Goal: Navigation & Orientation: Find specific page/section

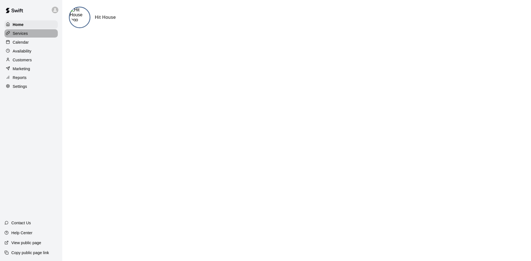
click at [26, 33] on p "Services" at bounding box center [20, 34] width 15 height 6
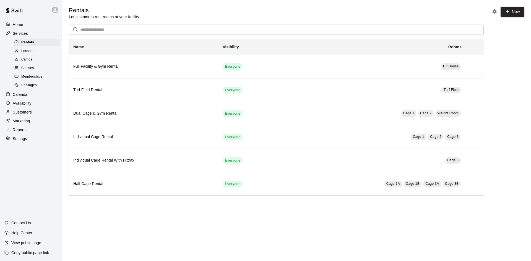
click at [27, 67] on span "Classes" at bounding box center [27, 69] width 12 height 6
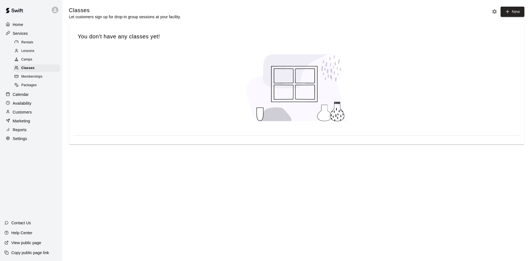
click at [27, 62] on span "Camps" at bounding box center [26, 60] width 11 height 6
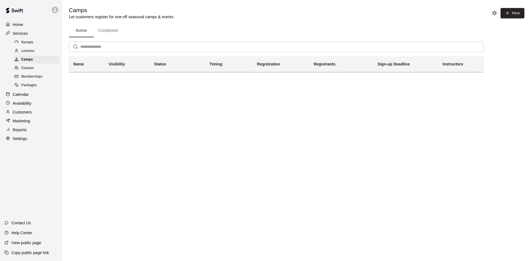
click at [30, 51] on span "Lessons" at bounding box center [27, 51] width 13 height 6
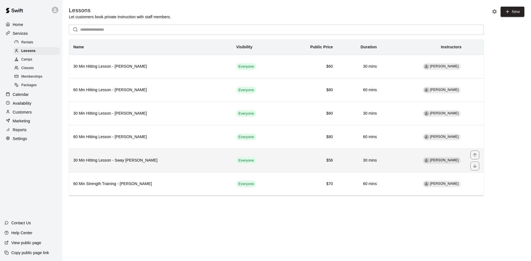
click at [179, 161] on h6 "30 Min Hitting Lesson - Sway [PERSON_NAME]" at bounding box center [150, 161] width 154 height 6
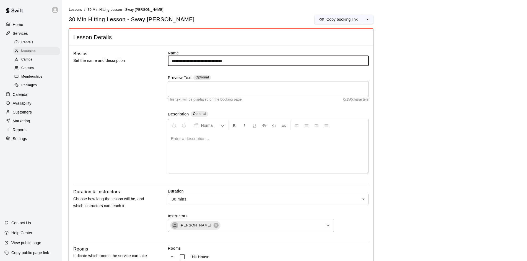
click at [239, 61] on input "**********" at bounding box center [268, 61] width 201 height 10
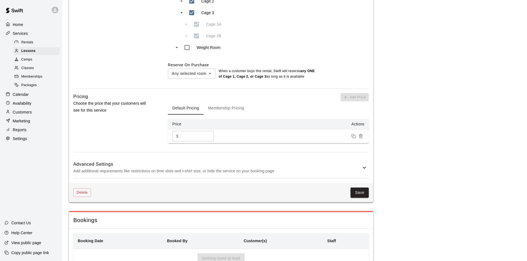
scroll to position [343, 0]
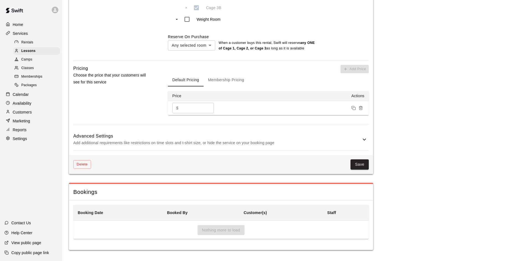
type input "**********"
click at [358, 158] on div "Delete Save" at bounding box center [221, 164] width 304 height 19
click at [358, 162] on button "Save" at bounding box center [359, 165] width 18 height 10
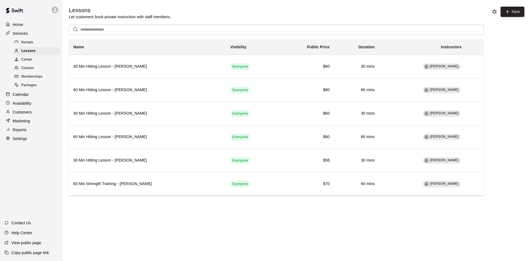
click at [20, 106] on p "Availability" at bounding box center [22, 104] width 19 height 6
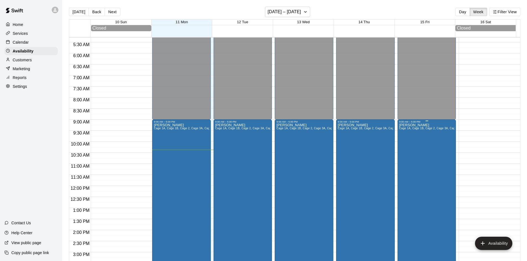
scroll to position [147, 0]
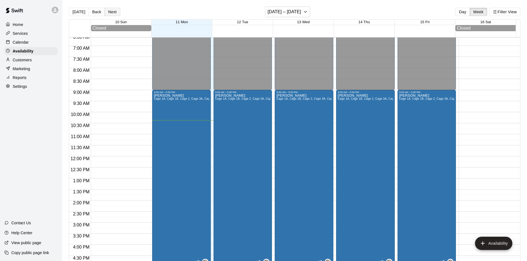
click at [114, 10] on button "Next" at bounding box center [112, 12] width 15 height 8
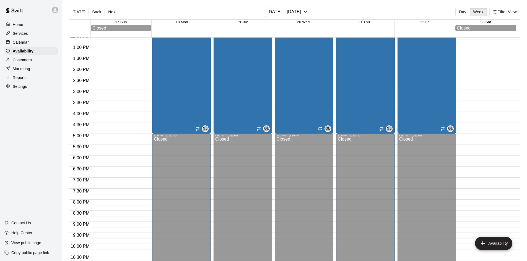
scroll to position [302, 0]
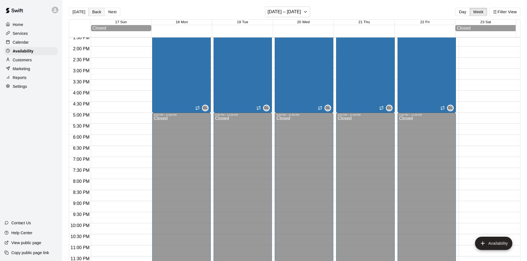
click at [92, 9] on button "Back" at bounding box center [97, 12] width 16 height 8
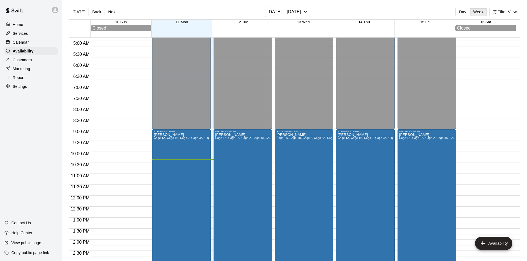
scroll to position [108, 0]
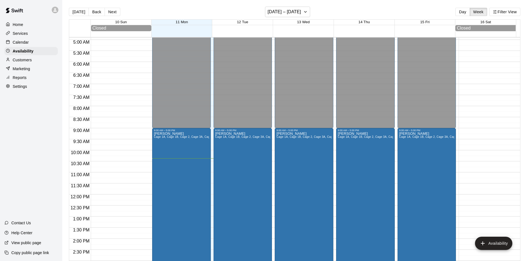
click at [204, 9] on div "[DATE] Back Next [DATE] – [DATE] Day Week Filter View" at bounding box center [294, 13] width 451 height 13
click at [17, 89] on p "Settings" at bounding box center [20, 87] width 14 height 6
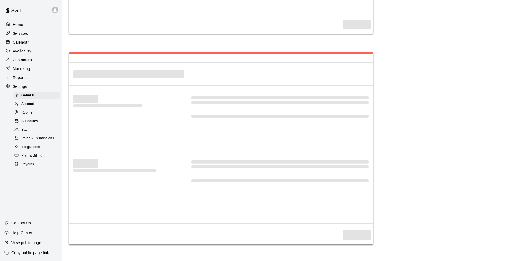
select select "**"
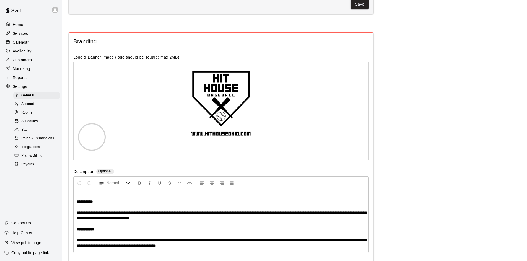
scroll to position [1137, 0]
click at [32, 134] on div "Staff" at bounding box center [36, 130] width 47 height 8
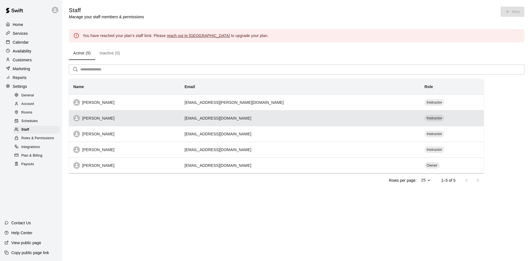
click at [180, 125] on th "[PERSON_NAME]" at bounding box center [124, 118] width 111 height 16
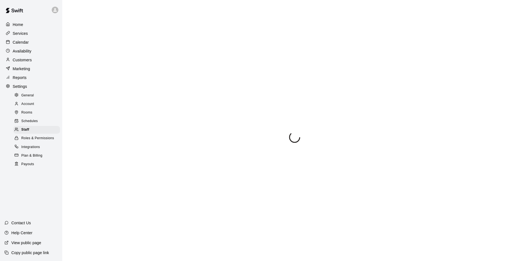
select select "**"
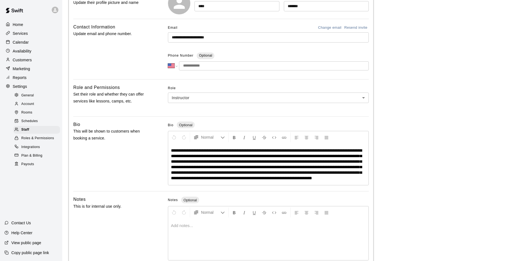
scroll to position [83, 0]
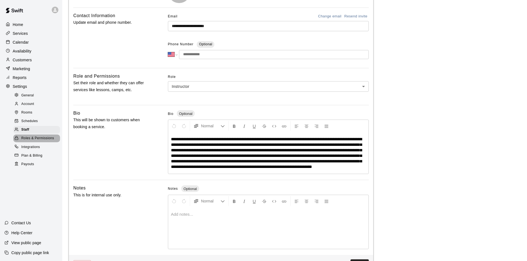
click at [46, 140] on span "Roles & Permissions" at bounding box center [37, 139] width 33 height 6
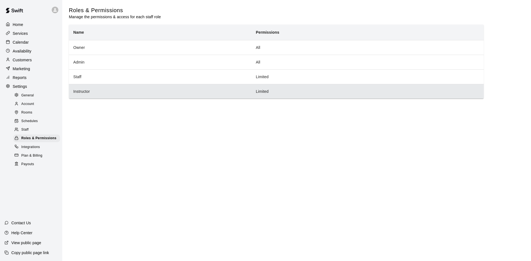
click at [104, 89] on th "Instructor" at bounding box center [160, 91] width 183 height 15
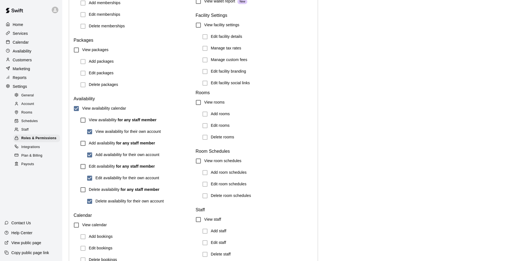
scroll to position [324, 0]
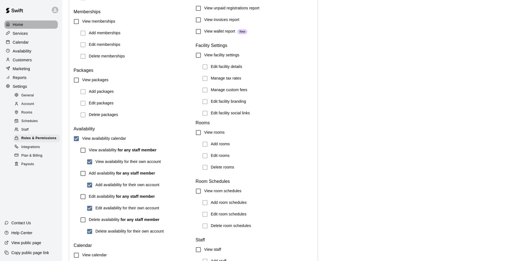
click at [28, 25] on div "Home" at bounding box center [30, 24] width 53 height 8
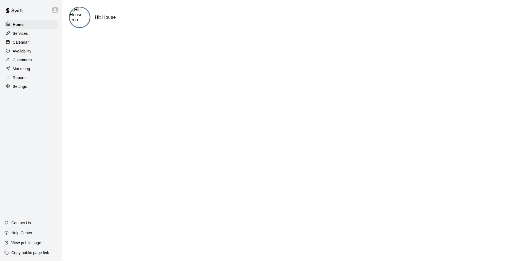
click at [42, 61] on div "Customers" at bounding box center [30, 60] width 53 height 8
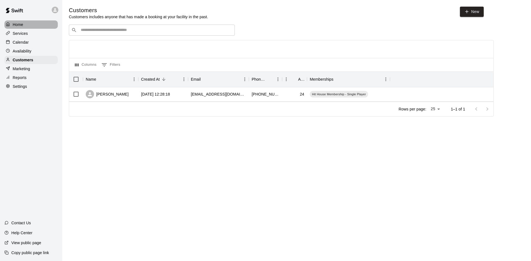
click at [23, 24] on p "Home" at bounding box center [18, 25] width 11 height 6
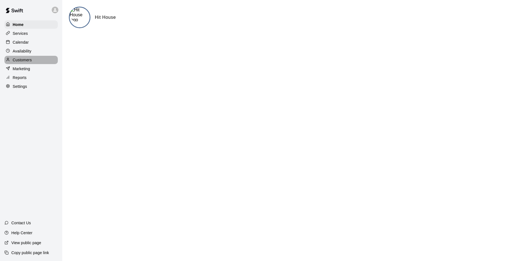
click at [21, 61] on p "Customers" at bounding box center [22, 60] width 19 height 6
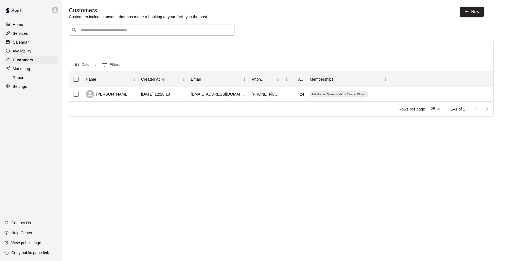
click at [27, 71] on p "Marketing" at bounding box center [21, 69] width 17 height 6
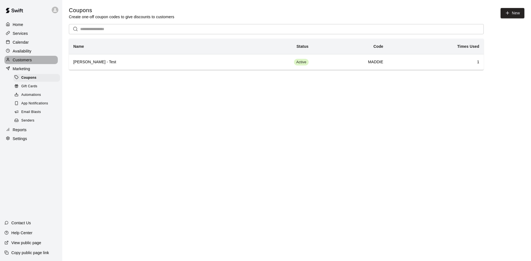
click at [32, 60] on div "Customers" at bounding box center [30, 60] width 53 height 8
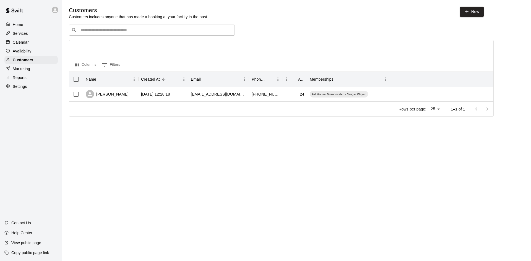
click at [31, 54] on p "Availability" at bounding box center [22, 51] width 19 height 6
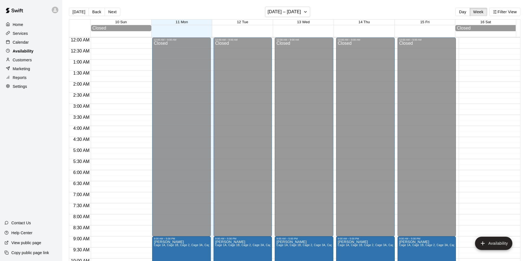
scroll to position [230, 0]
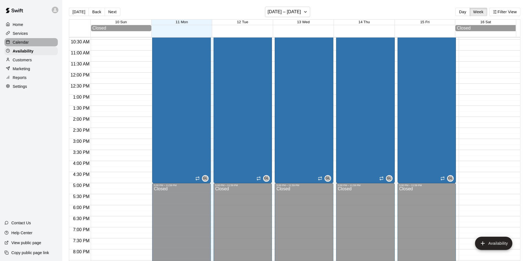
click at [25, 43] on p "Calendar" at bounding box center [21, 43] width 16 height 6
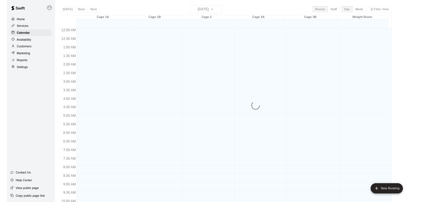
scroll to position [230, 0]
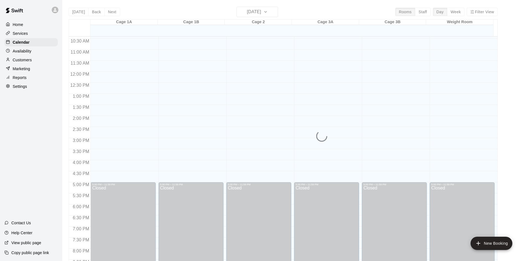
click at [19, 25] on p "Home" at bounding box center [18, 25] width 11 height 6
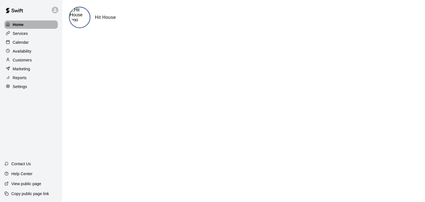
click at [22, 22] on p "Home" at bounding box center [18, 25] width 11 height 6
click at [19, 27] on p "Home" at bounding box center [18, 25] width 11 height 6
click at [4, 25] on div "Home Services Calendar Availability Customers Marketing Reports Settings" at bounding box center [31, 55] width 62 height 71
click at [7, 24] on icon at bounding box center [8, 24] width 4 height 4
click at [17, 33] on p "Services" at bounding box center [20, 34] width 15 height 6
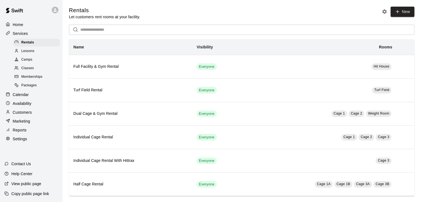
click at [16, 22] on p "Home" at bounding box center [18, 25] width 11 height 6
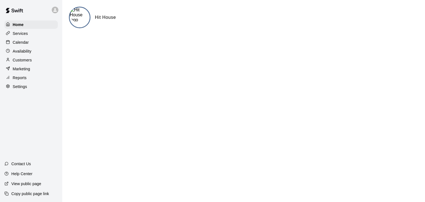
click at [16, 37] on div "Services" at bounding box center [30, 33] width 53 height 8
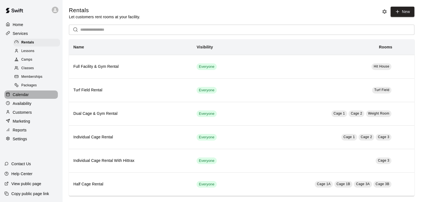
click at [16, 97] on p "Calendar" at bounding box center [21, 95] width 16 height 6
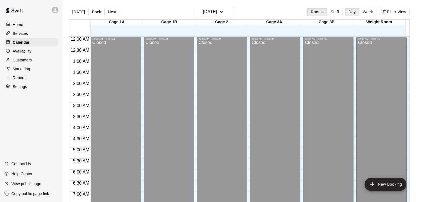
click at [25, 25] on div "Home" at bounding box center [30, 24] width 53 height 8
